Goal: Information Seeking & Learning: Learn about a topic

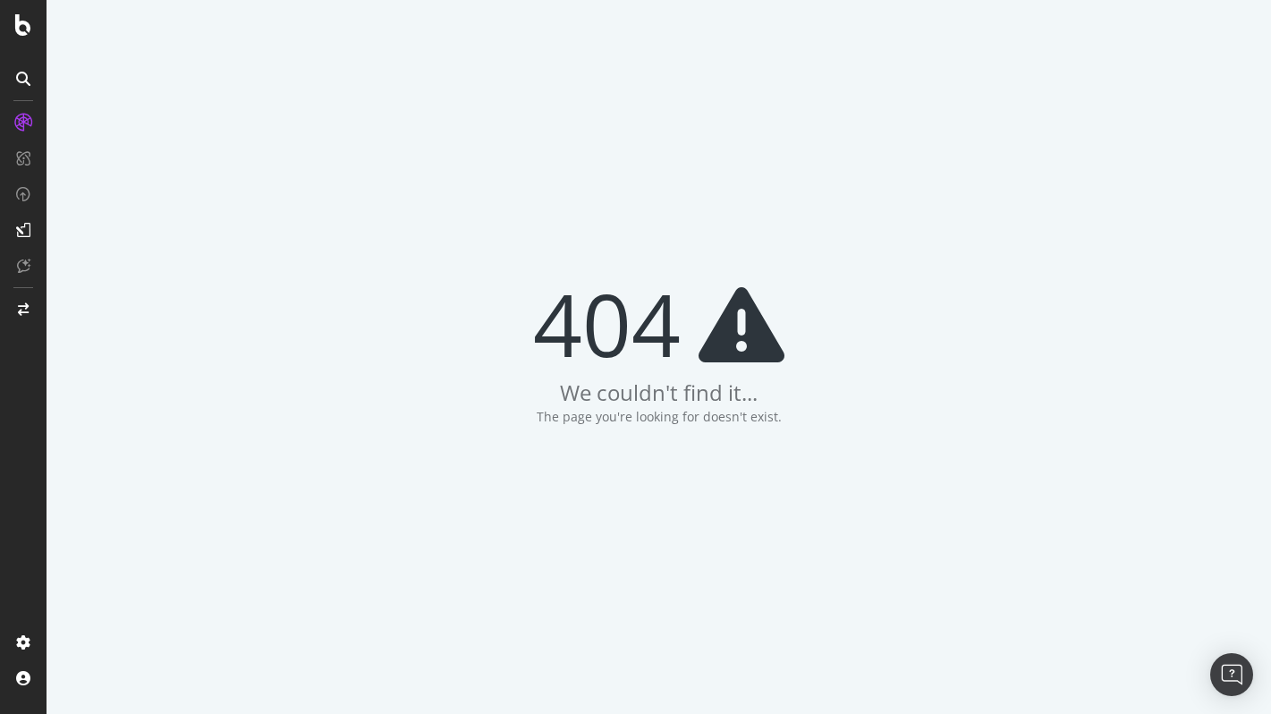
click at [15, 81] on div at bounding box center [23, 78] width 29 height 29
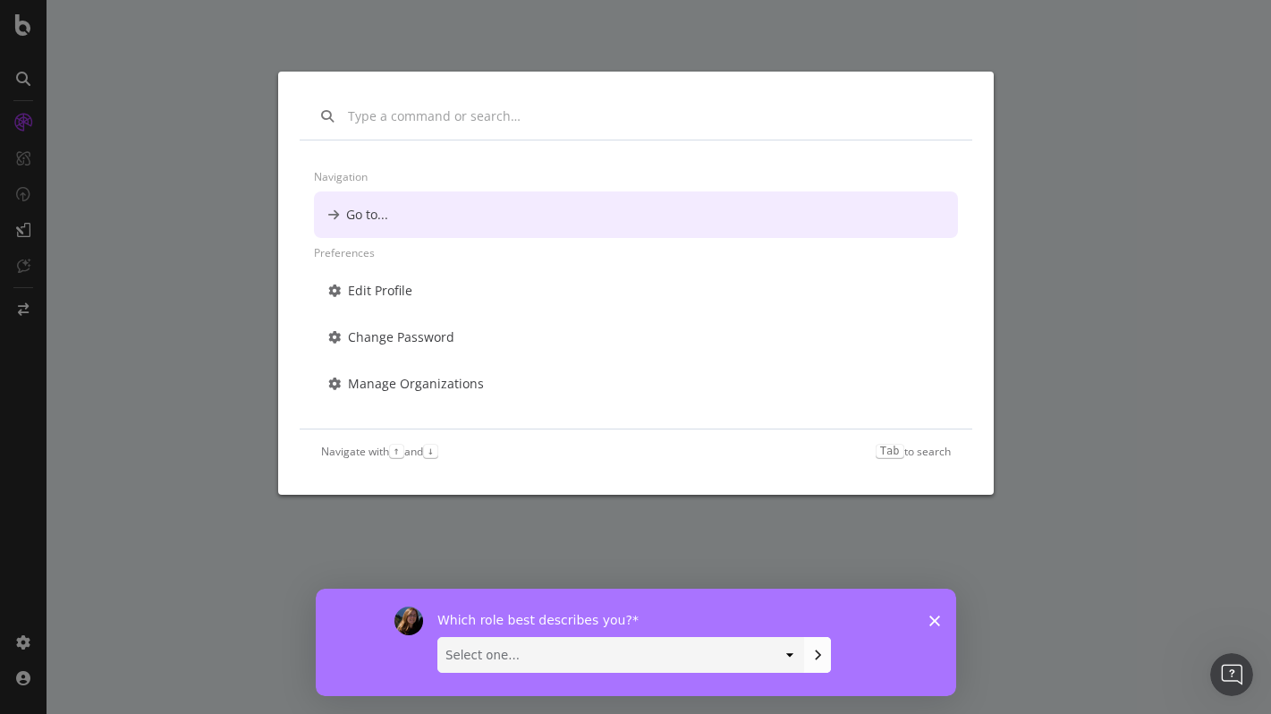
click at [15, 109] on div "Navigation Go to... Preferences Edit Profile Change Password Manage Organizatio…" at bounding box center [635, 357] width 1271 height 714
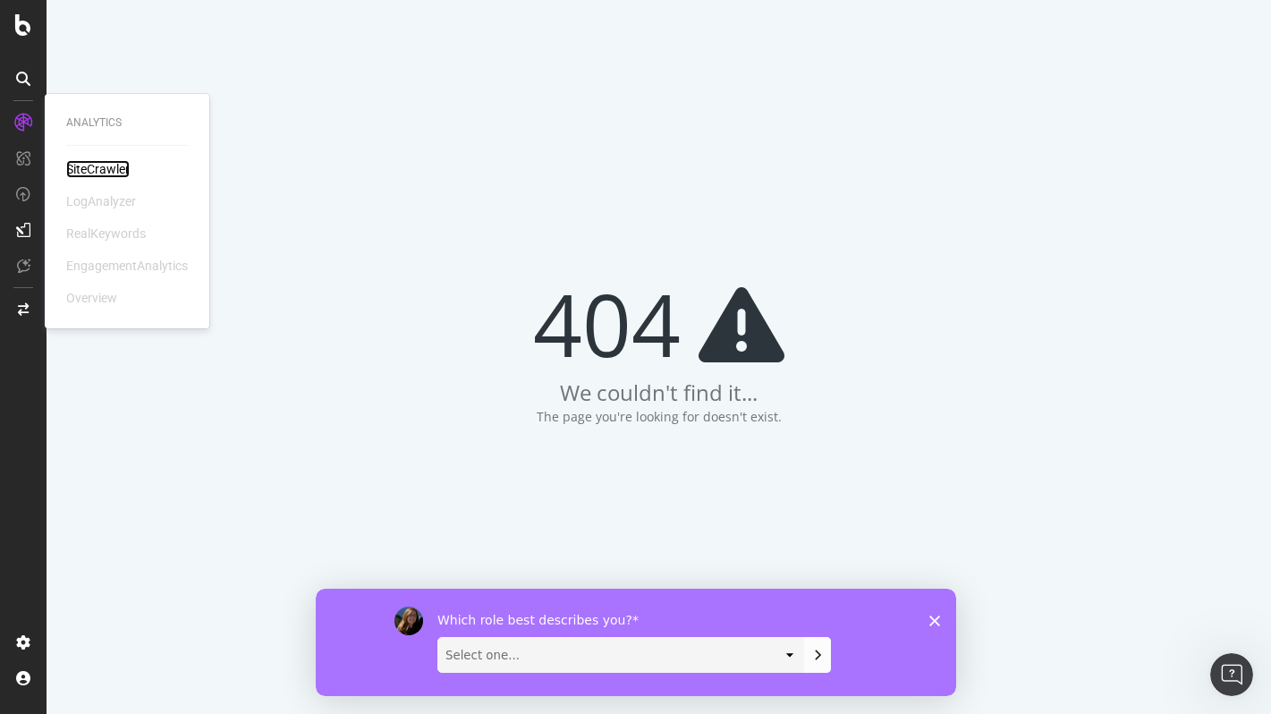
click at [89, 163] on div "SiteCrawler" at bounding box center [98, 169] width 64 height 18
click at [94, 172] on div "SiteCrawler" at bounding box center [98, 169] width 64 height 18
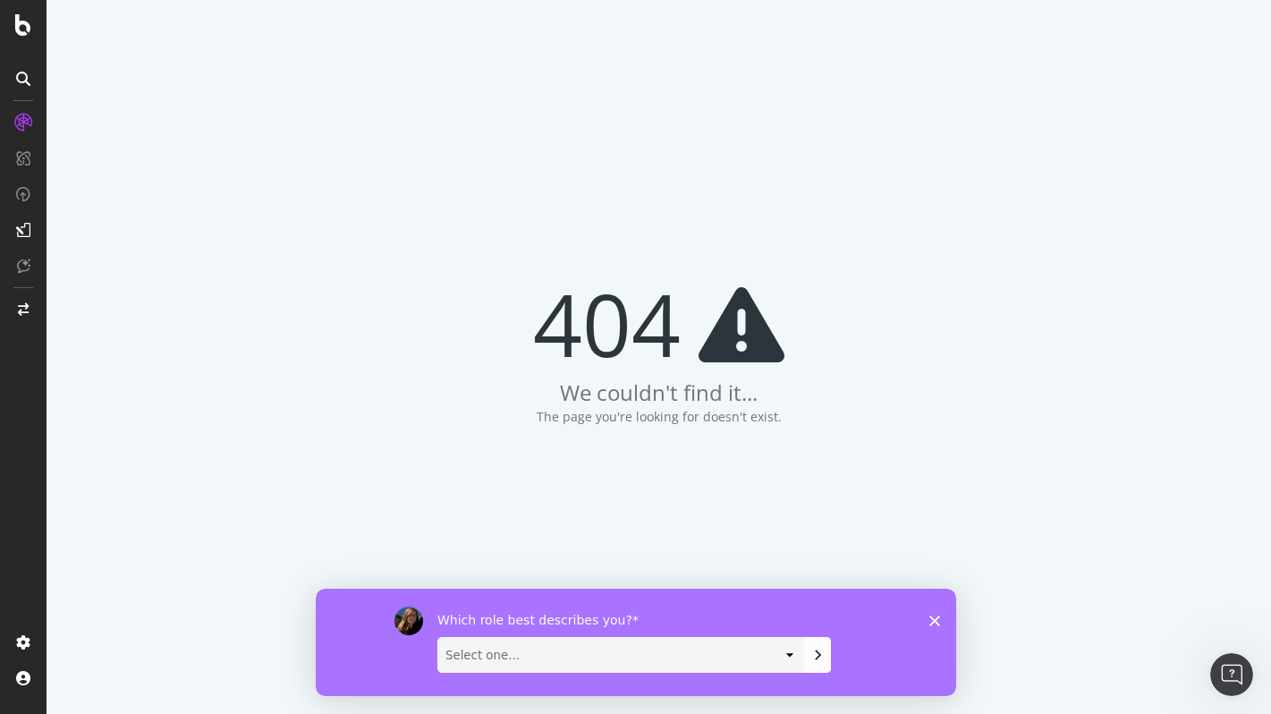
click at [333, 212] on div "404 We couldn't find it... The page you're looking for doesn't exist." at bounding box center [659, 357] width 1225 height 714
click at [631, 649] on select "Select one... Analyst/BI C-level Leadership Content Manager Engineer Marketing …" at bounding box center [620, 654] width 365 height 34
select select "Other"
click at [438, 637] on select "Select one... Analyst/BI C-level Leadership Content Manager Engineer Marketing …" at bounding box center [620, 654] width 365 height 34
click at [939, 624] on div "Which role best describes you? Select one... Analyst/BI C-level Leadership Cont…" at bounding box center [635, 641] width 641 height 107
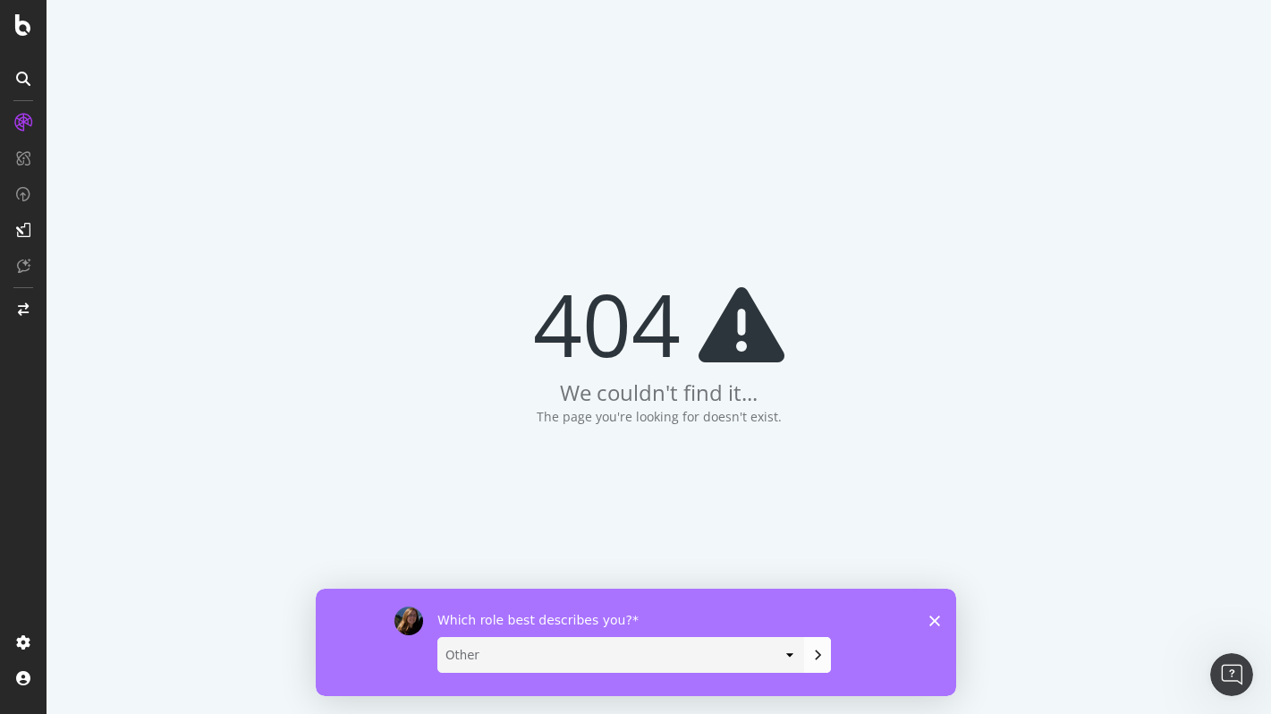
click at [934, 620] on polygon "Close survey" at bounding box center [934, 620] width 11 height 11
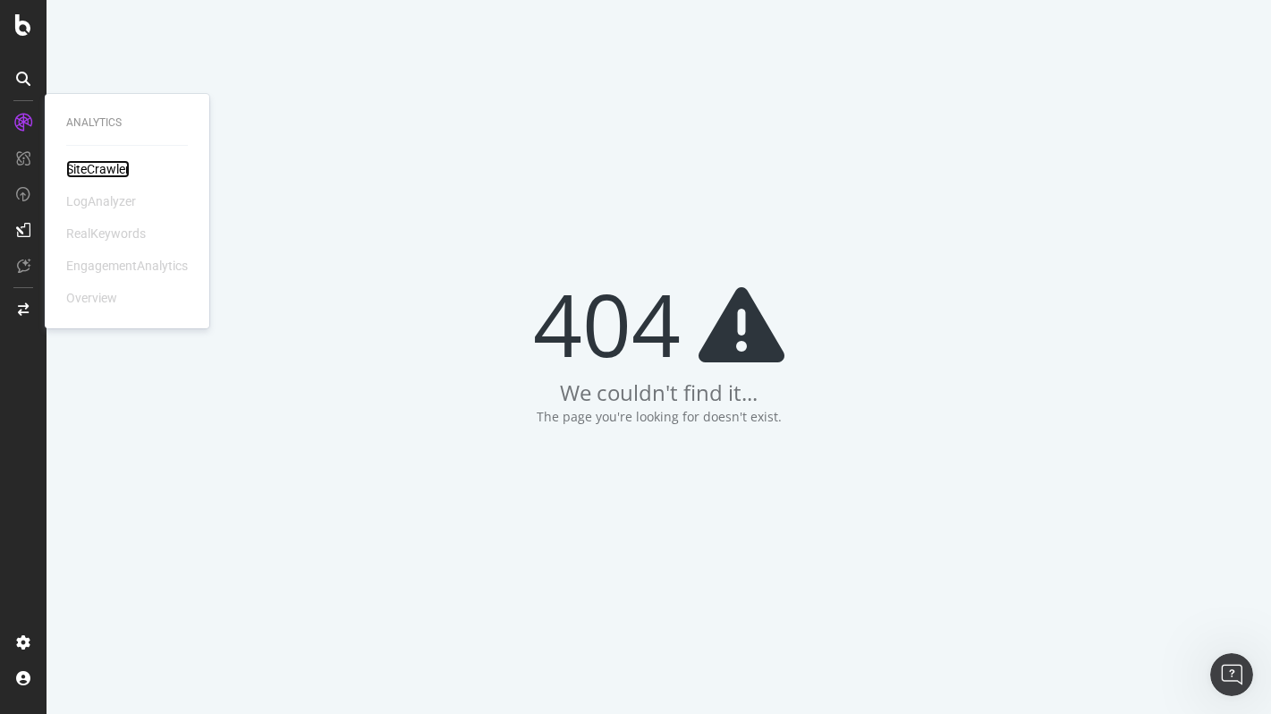
click at [83, 166] on div "SiteCrawler" at bounding box center [98, 169] width 64 height 18
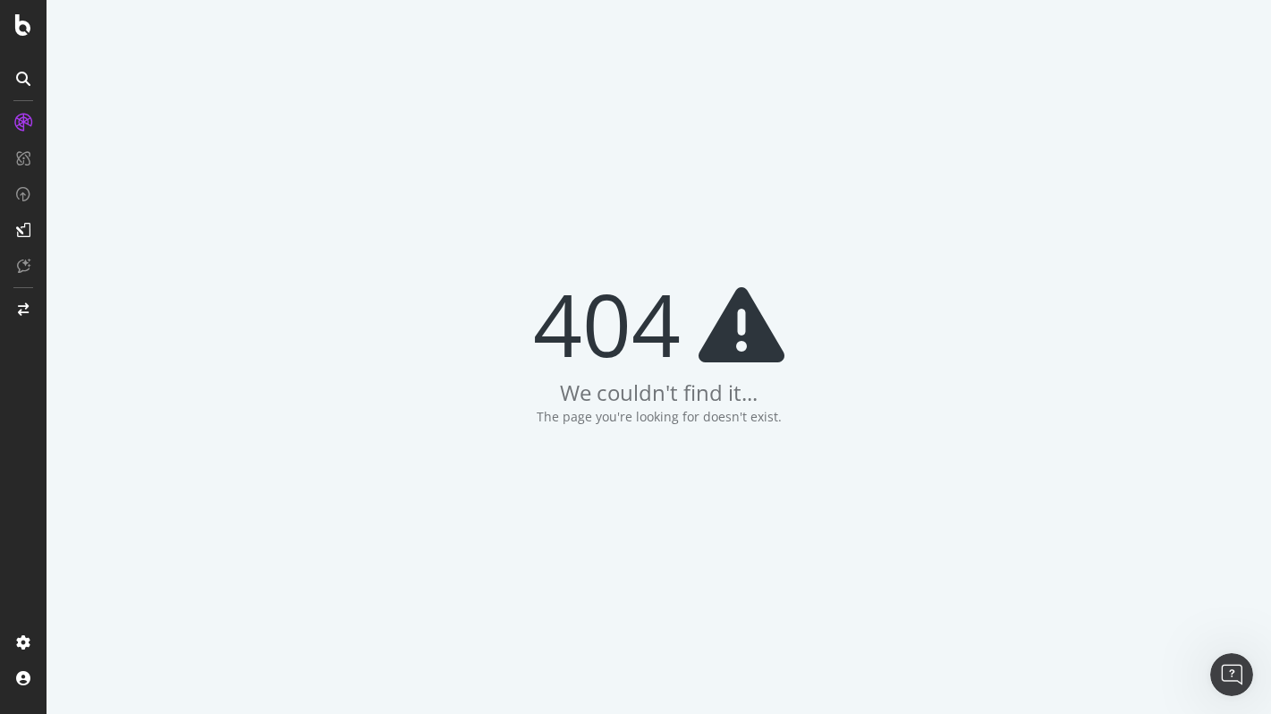
click at [1198, 57] on div "404 We couldn't find it... The page you're looking for doesn't exist." at bounding box center [659, 357] width 1225 height 714
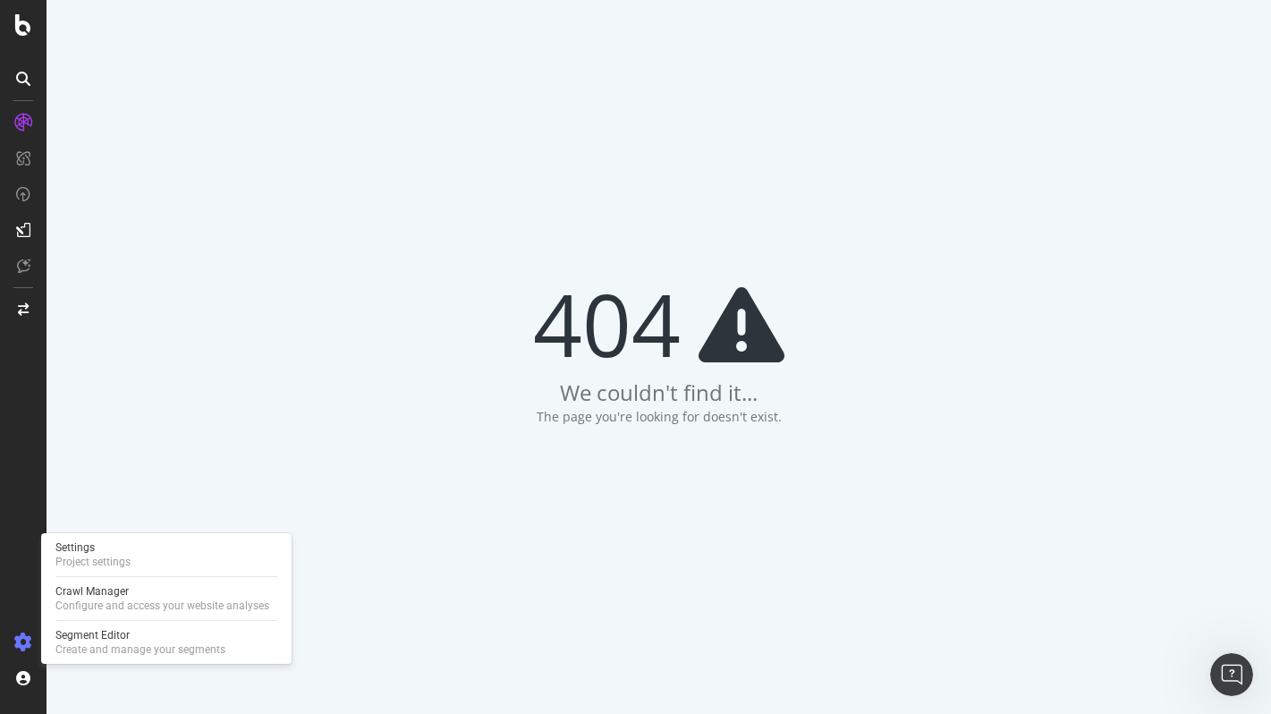
click at [18, 640] on icon at bounding box center [23, 642] width 18 height 18
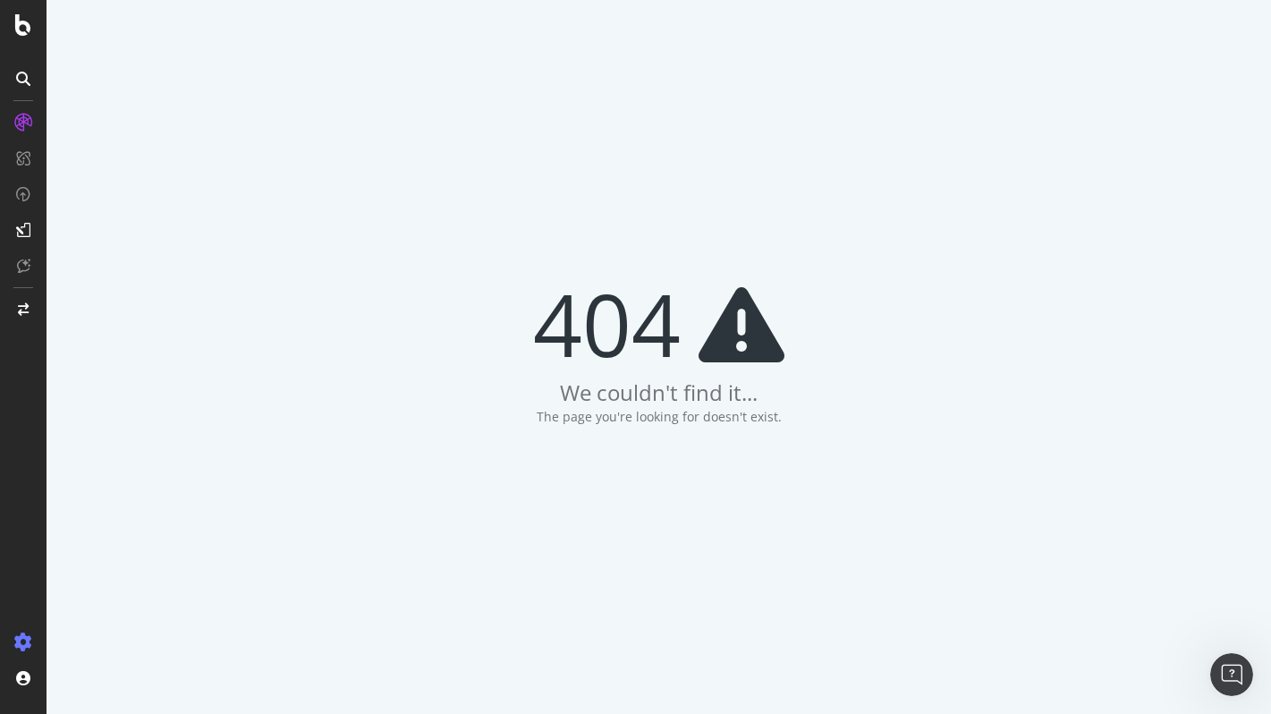
click at [18, 640] on icon at bounding box center [23, 642] width 18 height 18
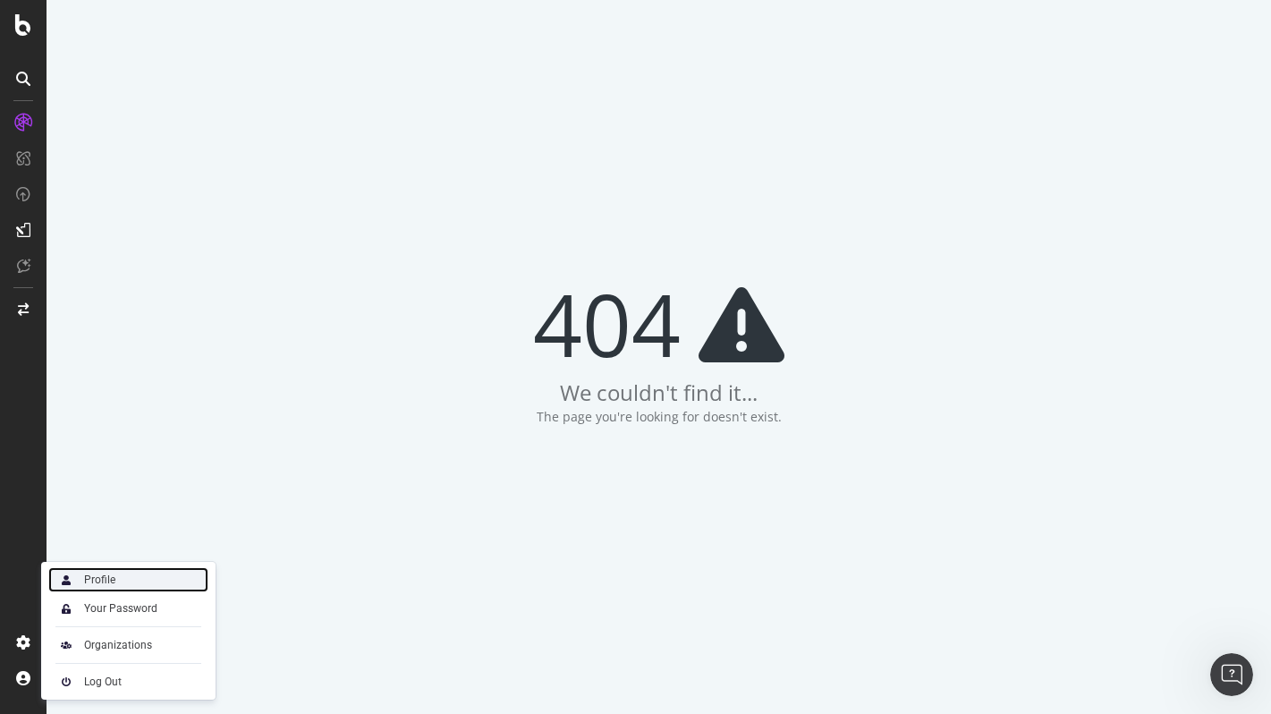
click at [127, 582] on div "Profile" at bounding box center [128, 579] width 160 height 25
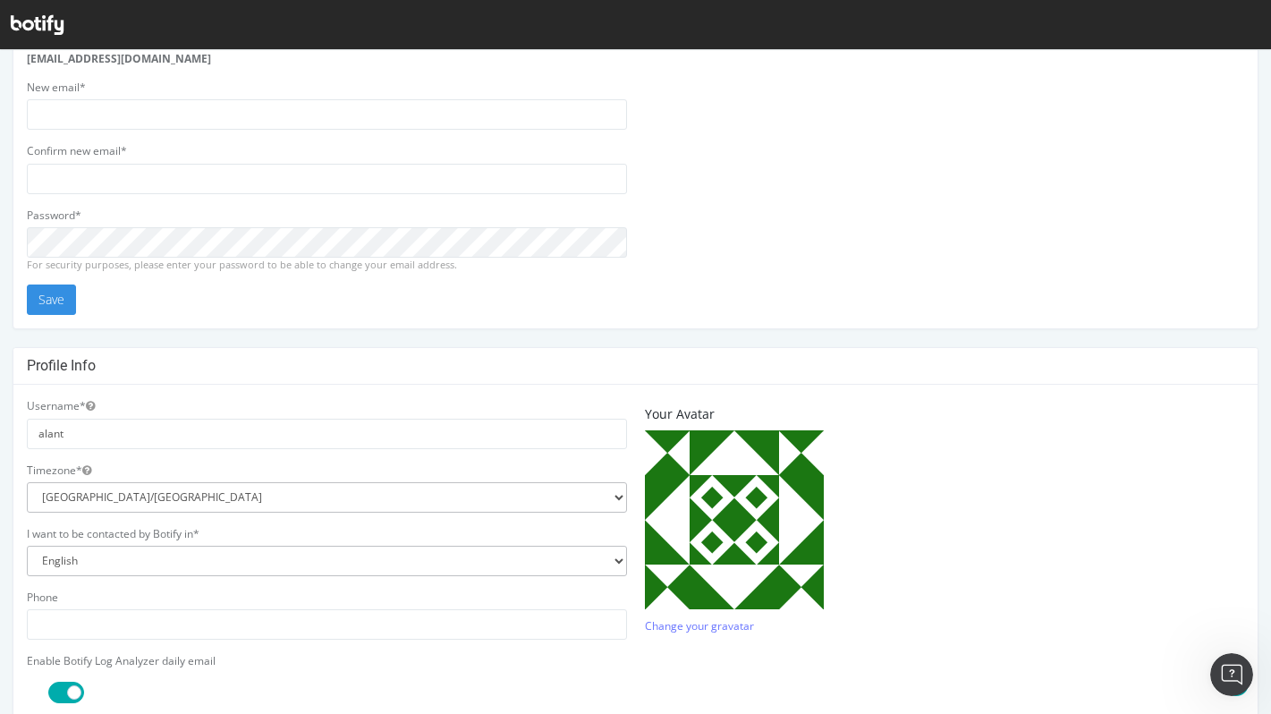
scroll to position [61, 0]
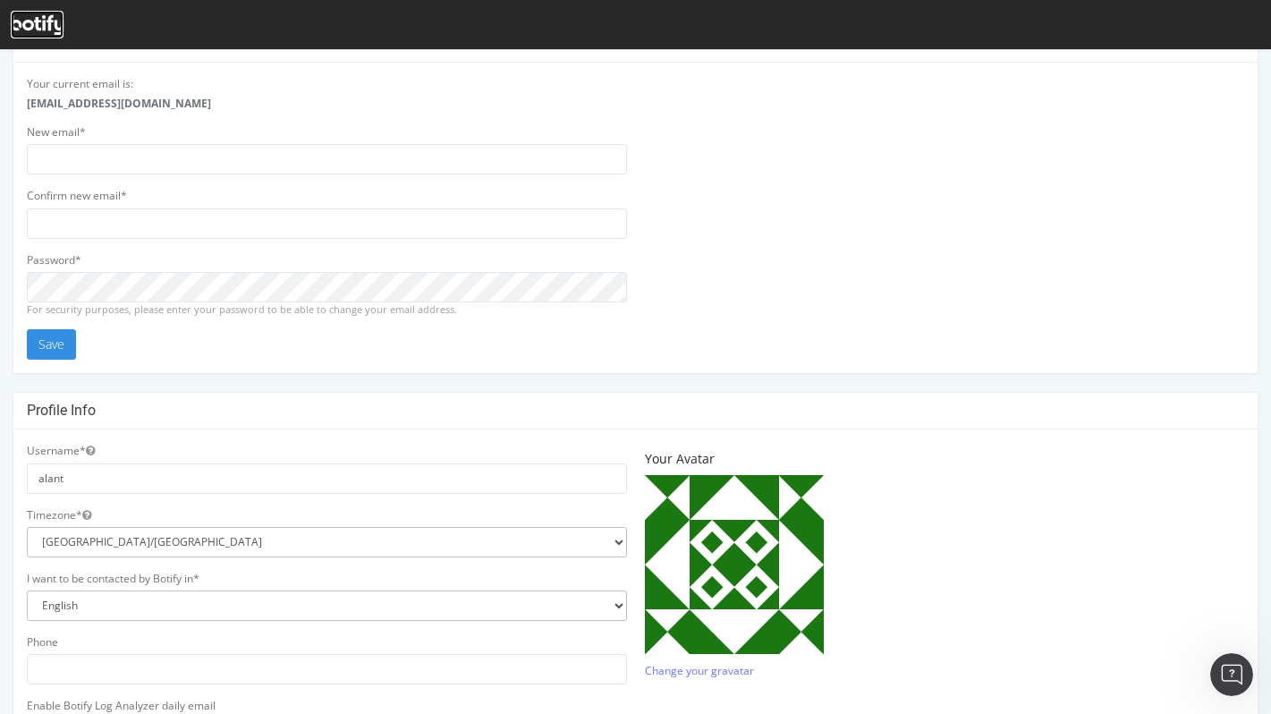
click at [33, 27] on icon at bounding box center [37, 25] width 53 height 20
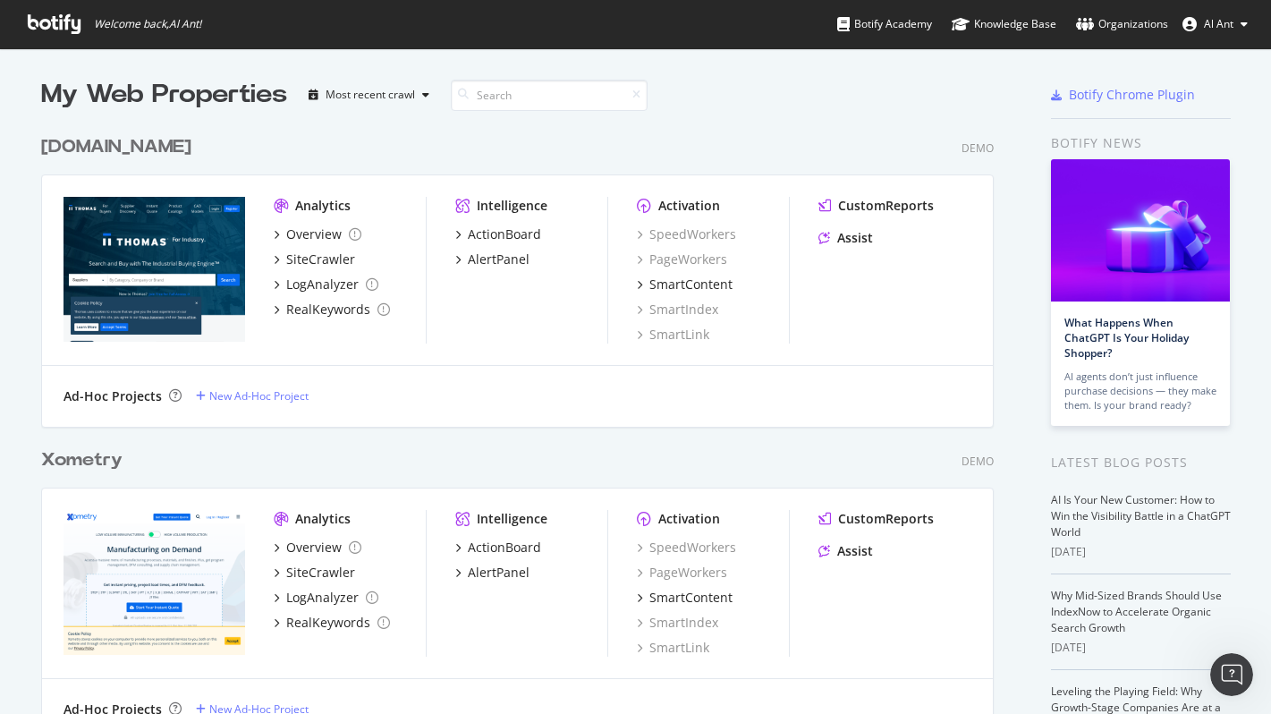
scroll to position [626, 967]
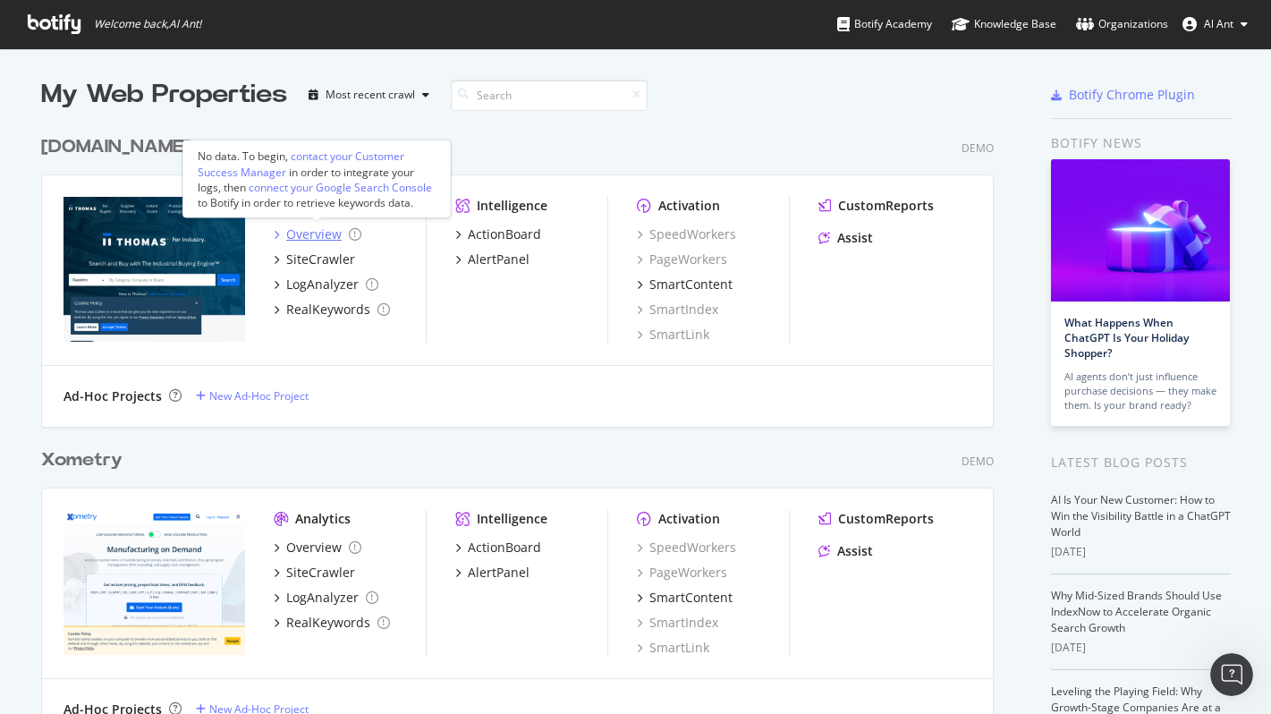
click at [321, 238] on div "Overview" at bounding box center [313, 234] width 55 height 18
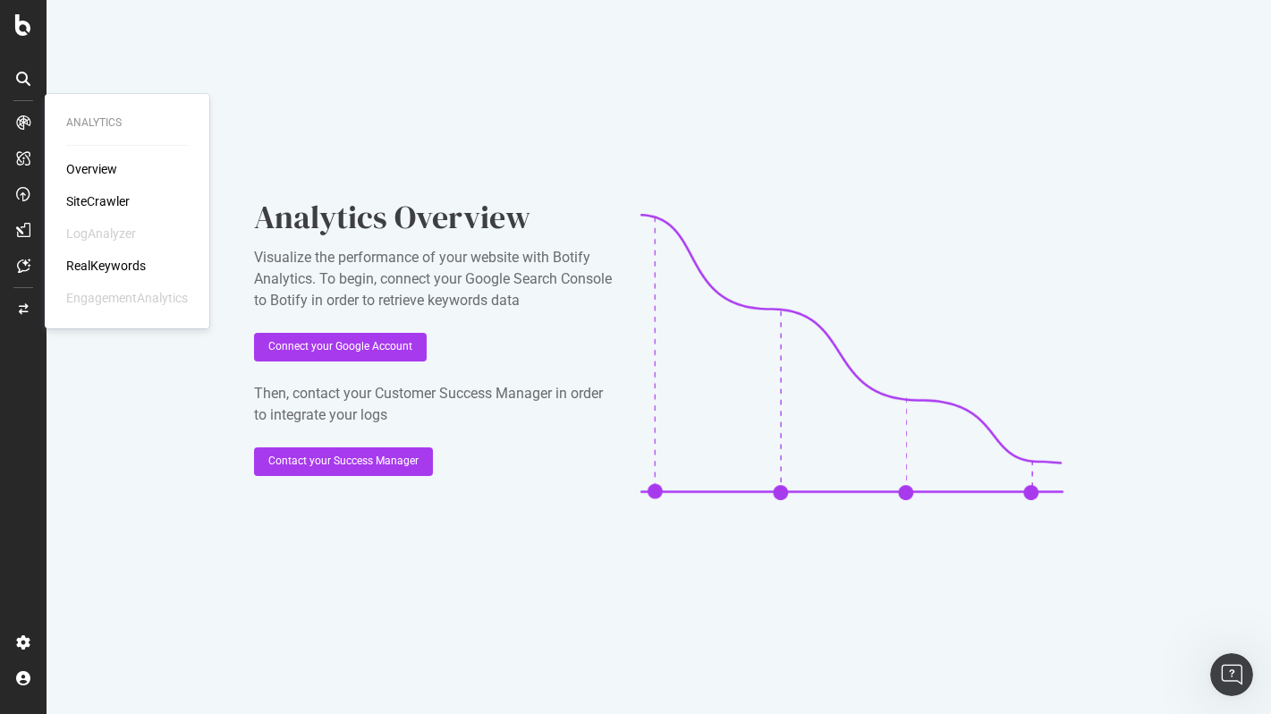
click at [98, 192] on div "SiteCrawler" at bounding box center [98, 201] width 64 height 18
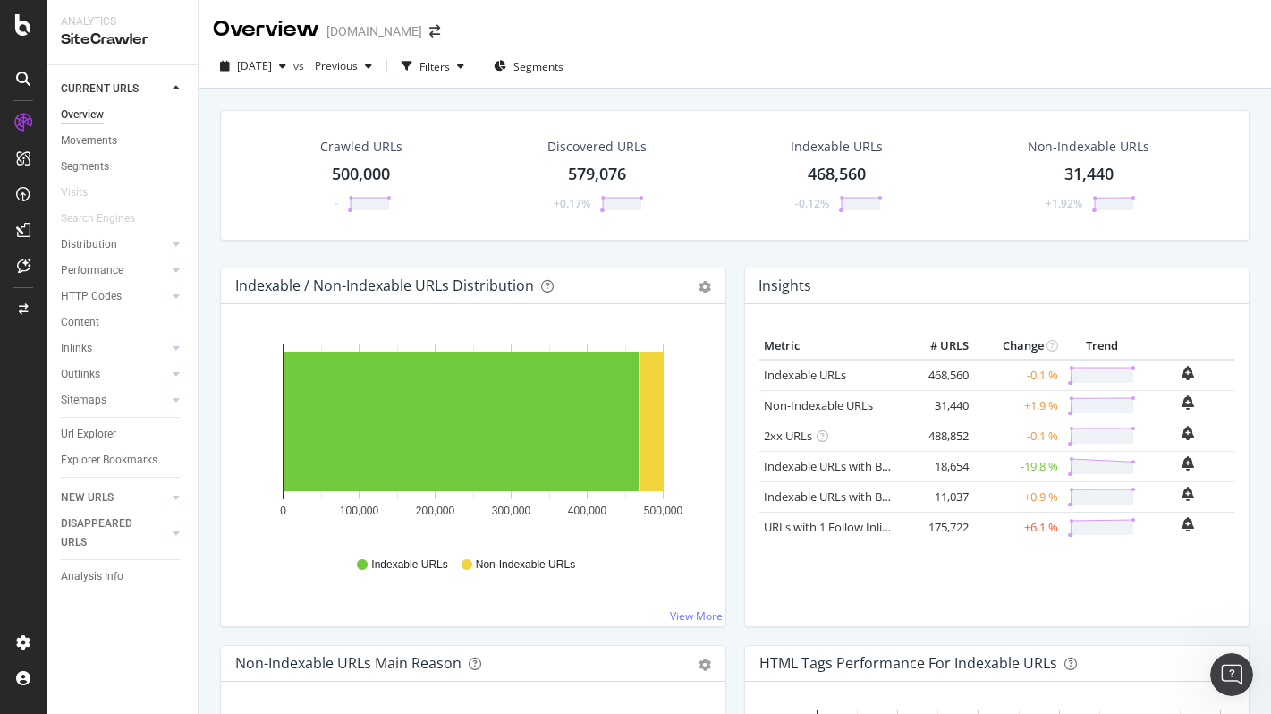
click at [361, 183] on div "500,000" at bounding box center [361, 174] width 58 height 23
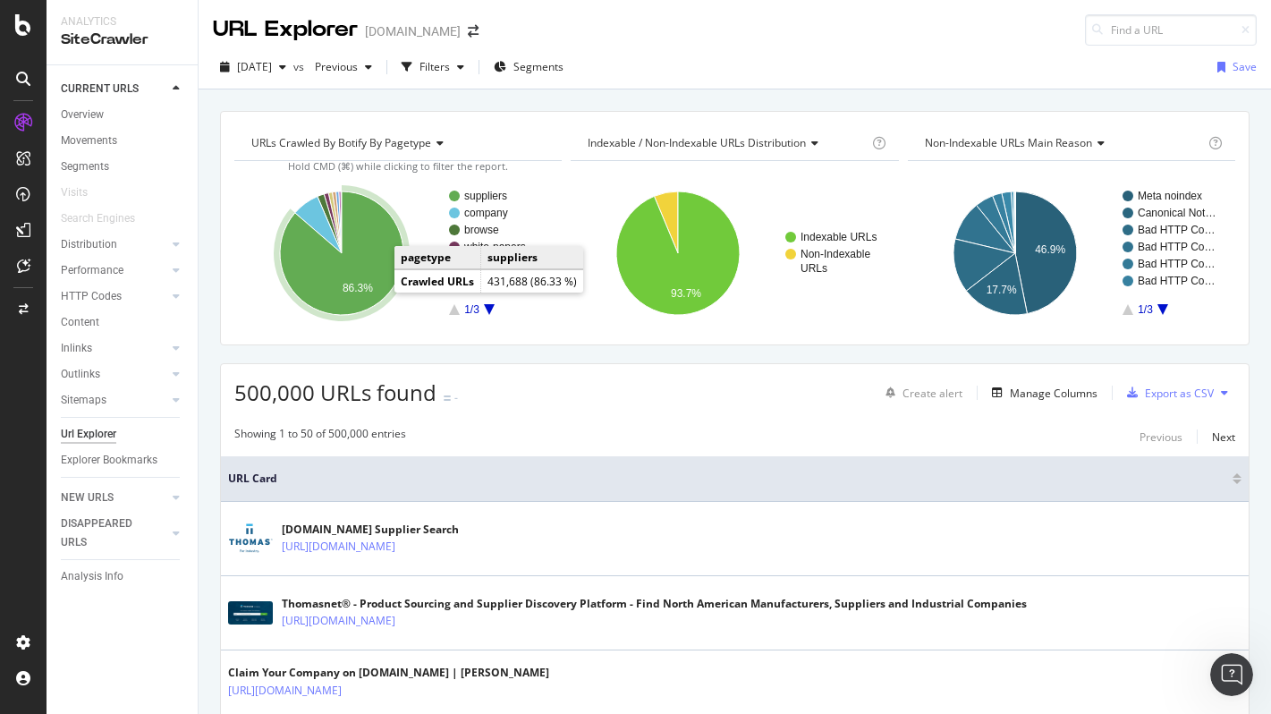
click at [362, 295] on icon "A chart." at bounding box center [341, 252] width 123 height 123
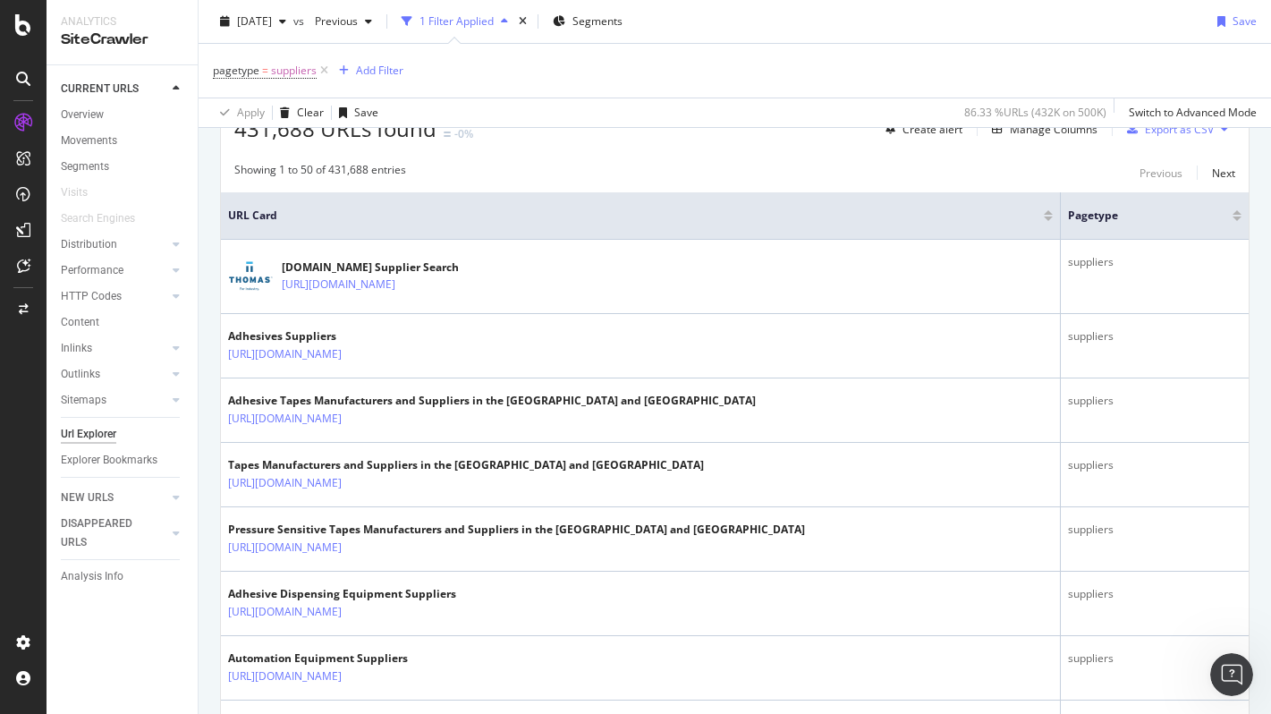
scroll to position [350, 0]
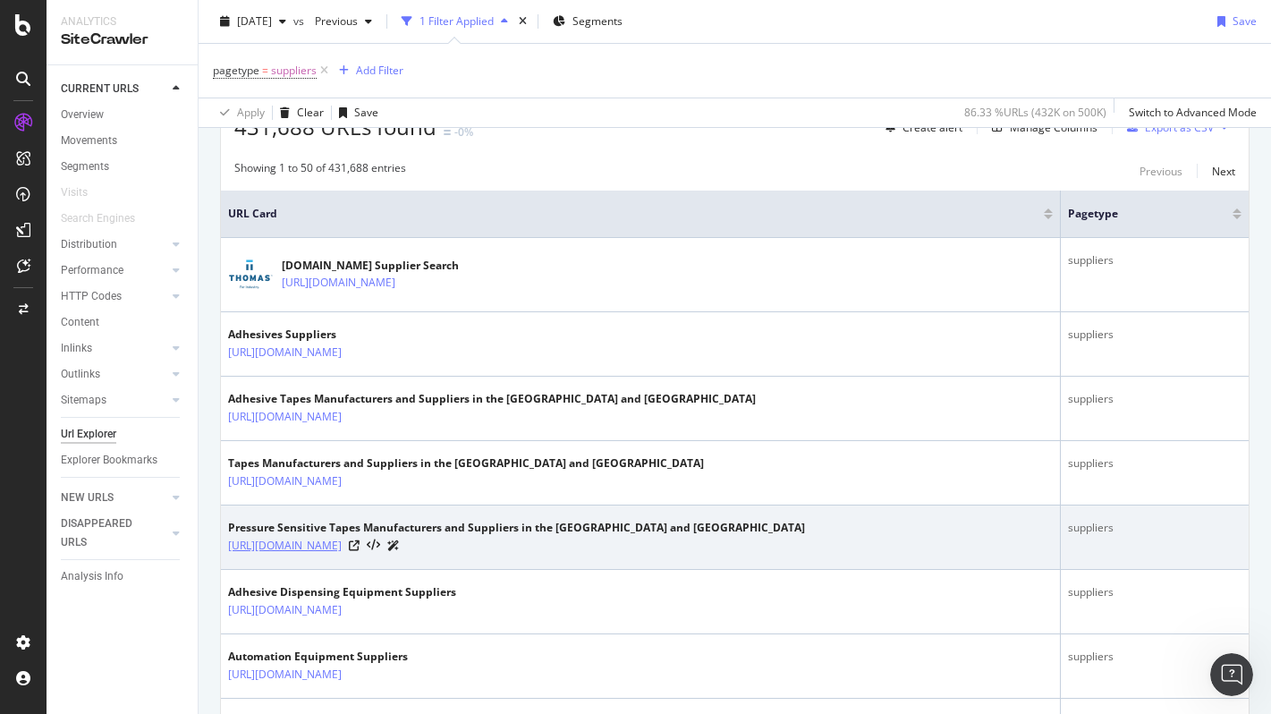
click at [342, 543] on link "https://www.thomasnet.com/suppliers/usa/pressure-sensitive-tapes-83731406" at bounding box center [285, 546] width 114 height 18
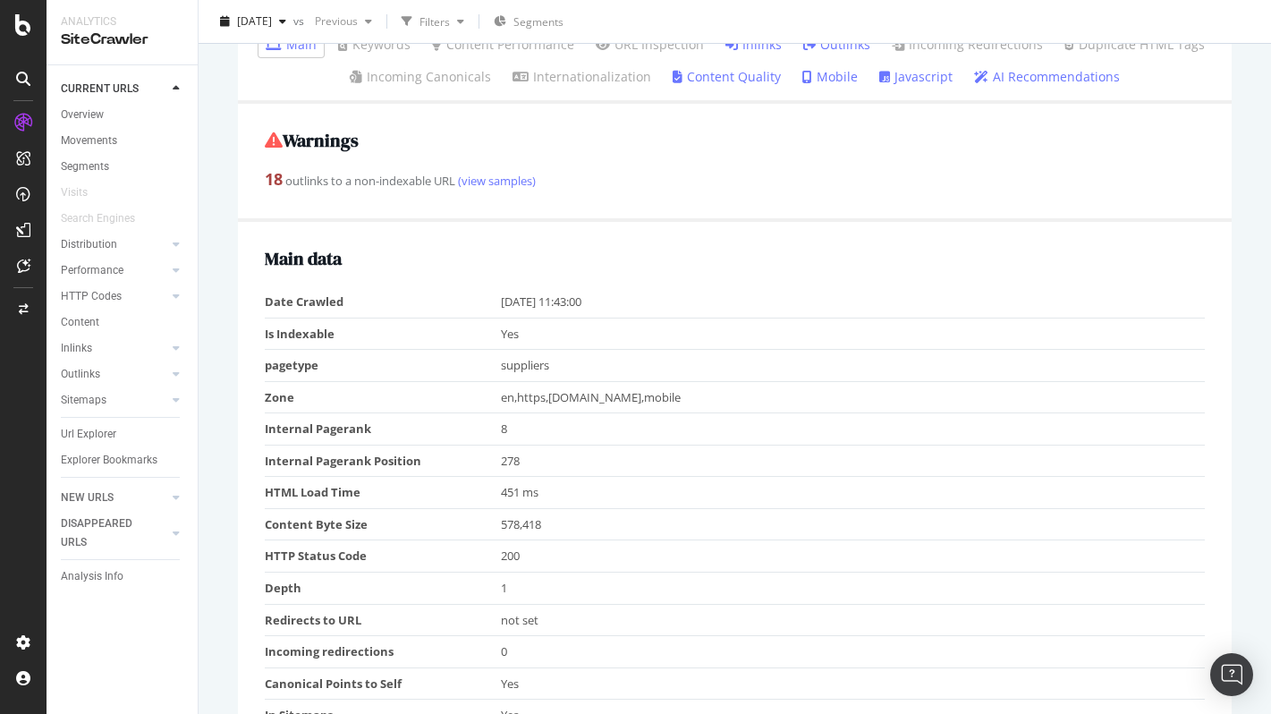
scroll to position [284, 0]
